Goal: Task Accomplishment & Management: Use online tool/utility

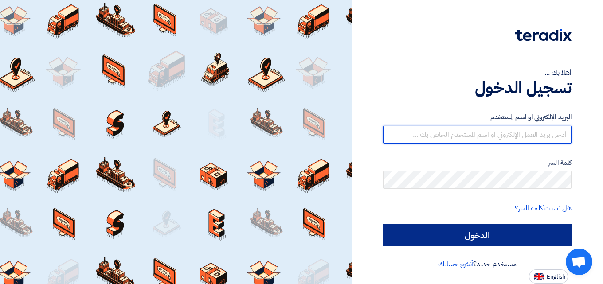
type input "[EMAIL_ADDRESS][DOMAIN_NAME]"
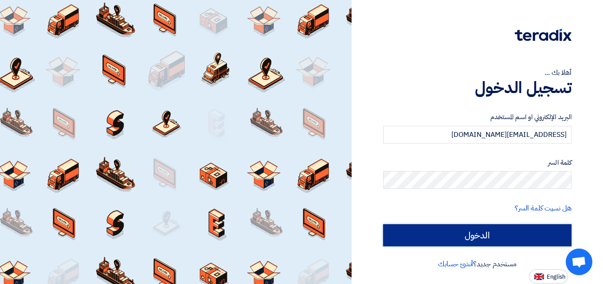
click at [408, 234] on input "الدخول" at bounding box center [477, 235] width 188 height 22
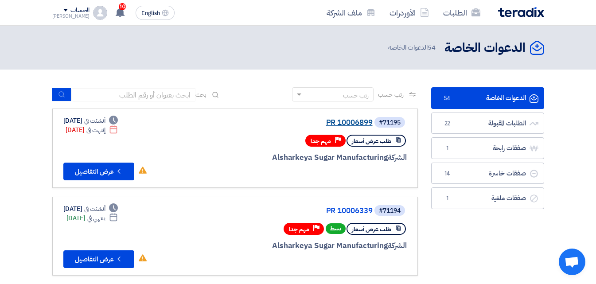
click at [339, 123] on link "PR 10006899" at bounding box center [284, 123] width 177 height 8
